Goal: Task Accomplishment & Management: Use online tool/utility

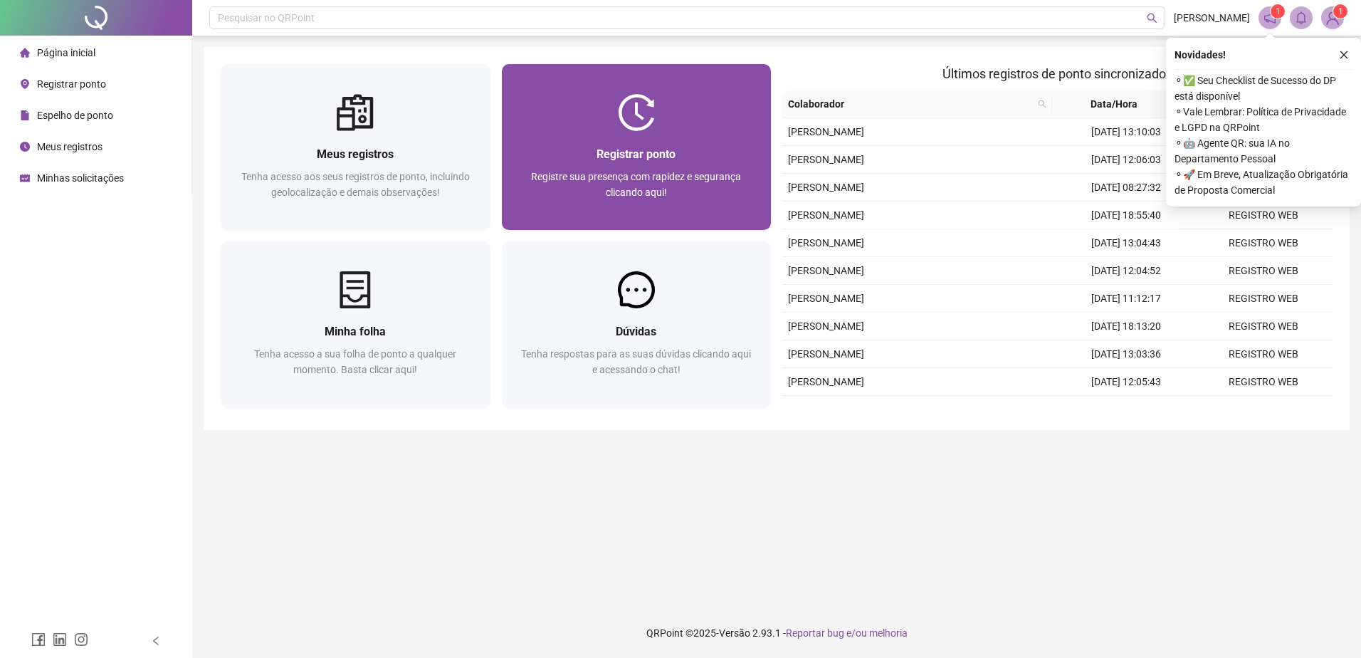
click at [602, 100] on div at bounding box center [637, 112] width 270 height 37
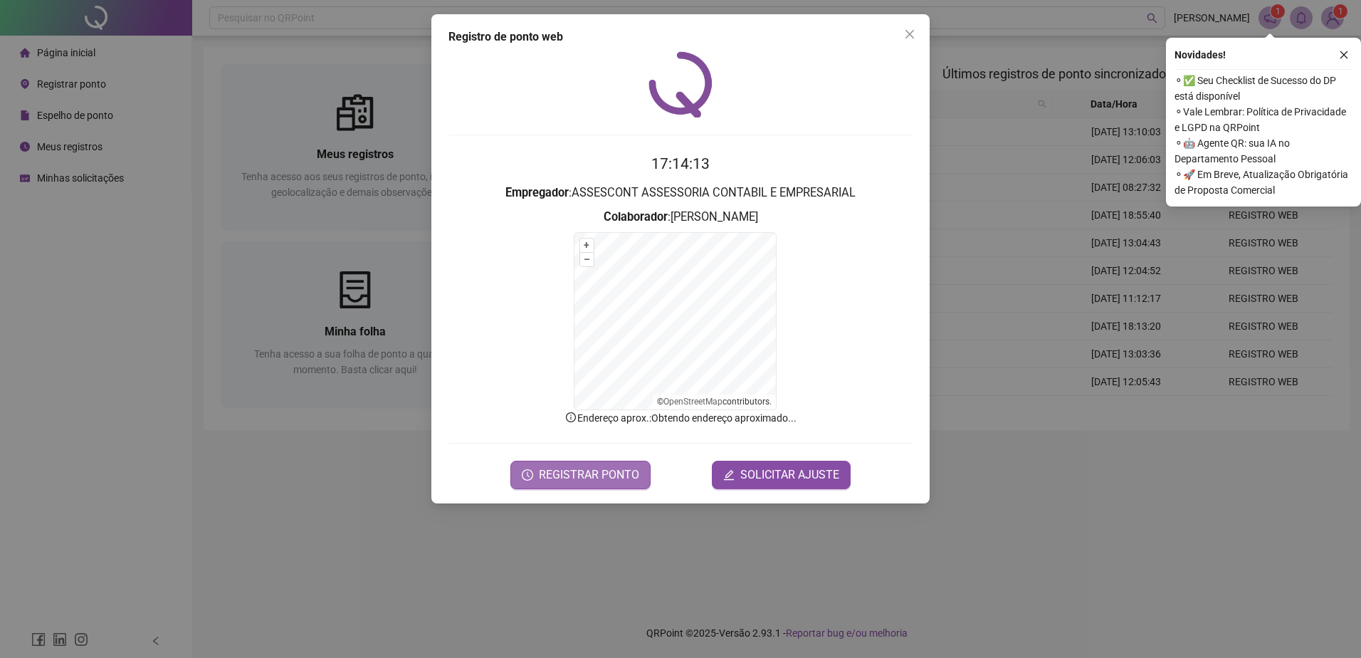
click at [567, 481] on span "REGISTRAR PONTO" at bounding box center [589, 474] width 100 height 17
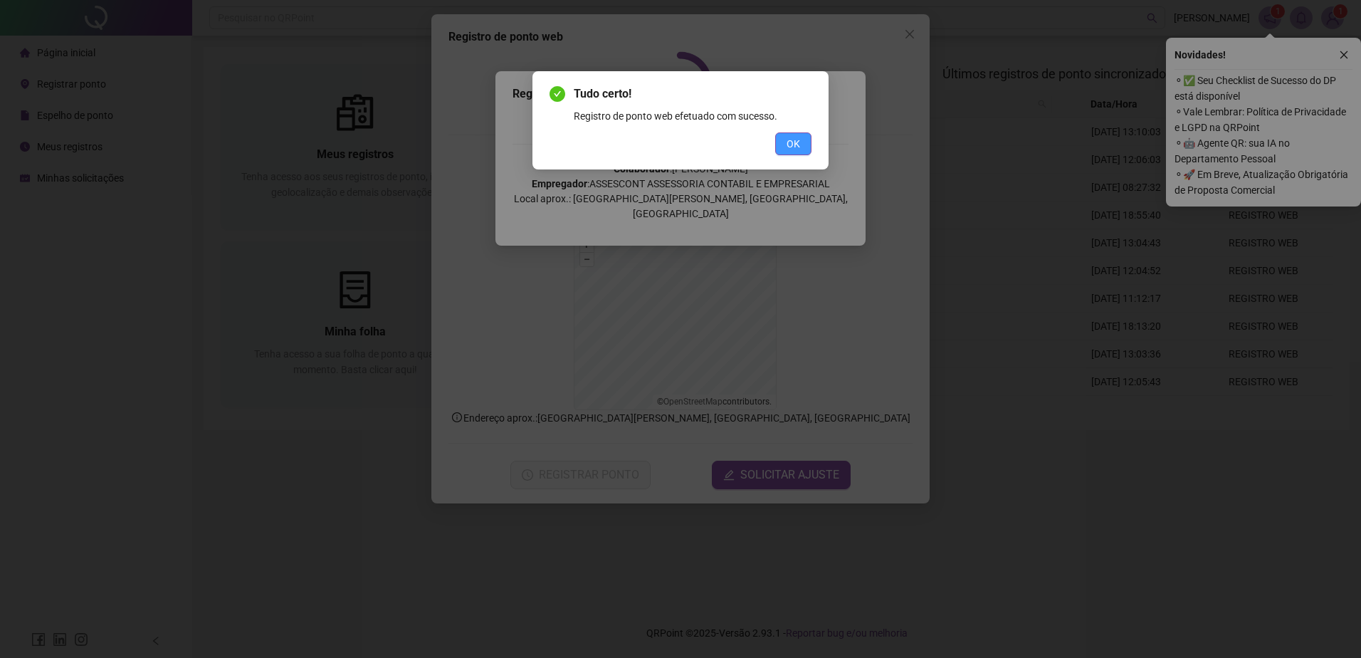
click at [787, 137] on span "OK" at bounding box center [794, 144] width 14 height 16
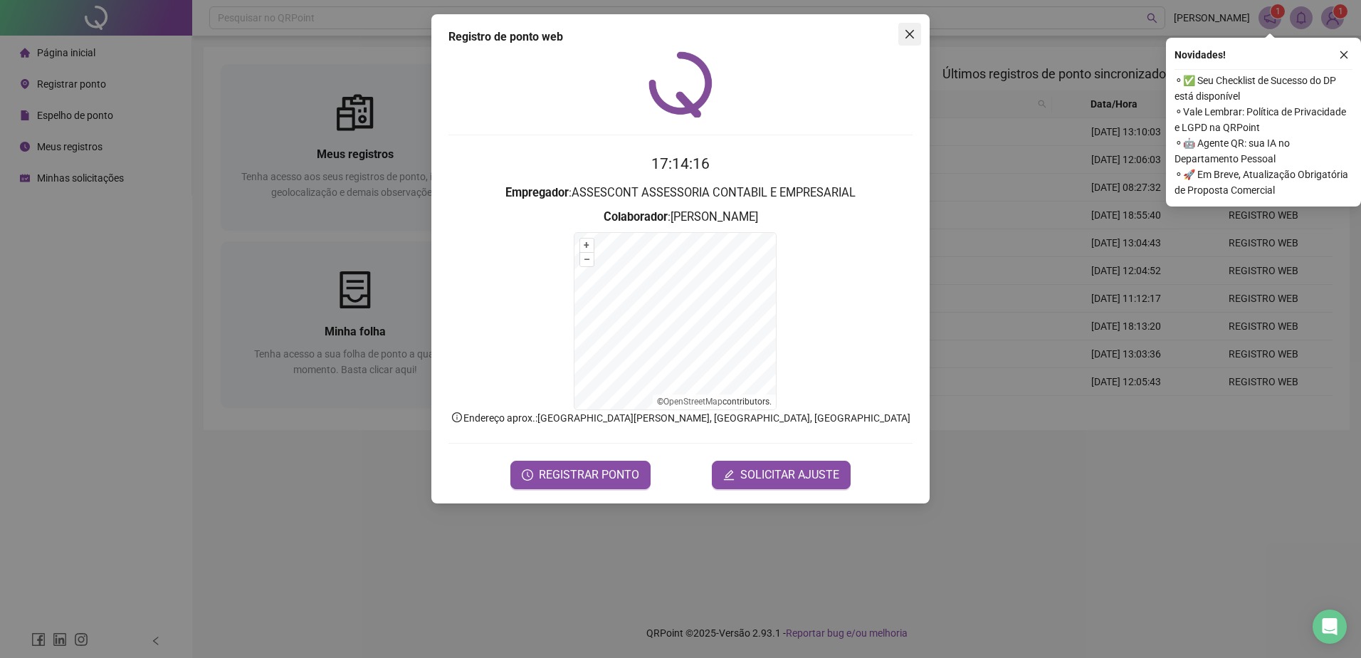
click at [908, 33] on icon "close" at bounding box center [910, 34] width 9 height 9
